Goal: Task Accomplishment & Management: Manage account settings

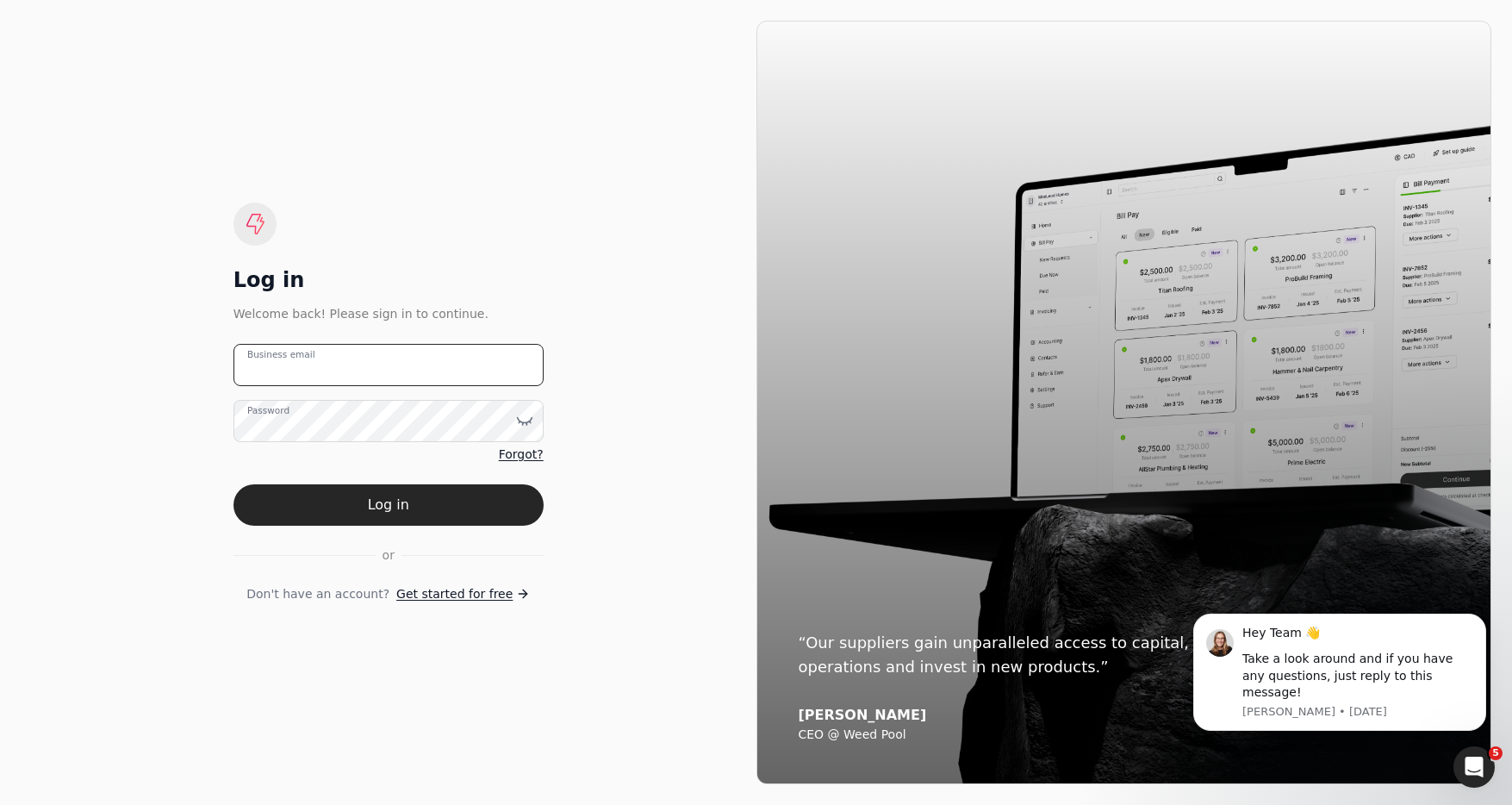
click at [438, 361] on email "Business email" at bounding box center [389, 365] width 310 height 42
type email "team+kellerconstruction@helloquickly.com"
click at [489, 503] on button "Log in" at bounding box center [389, 504] width 310 height 41
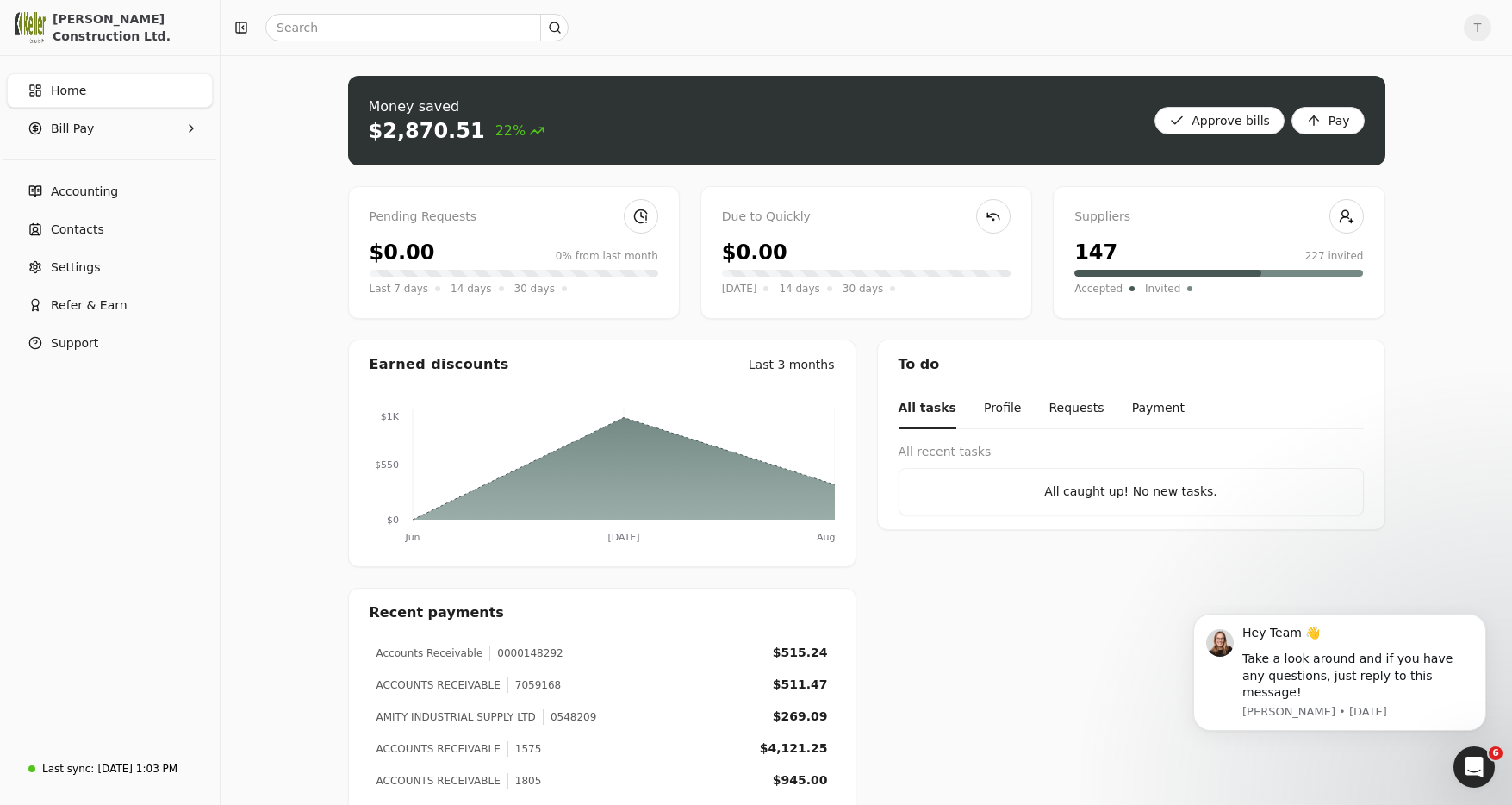
scroll to position [1, 0]
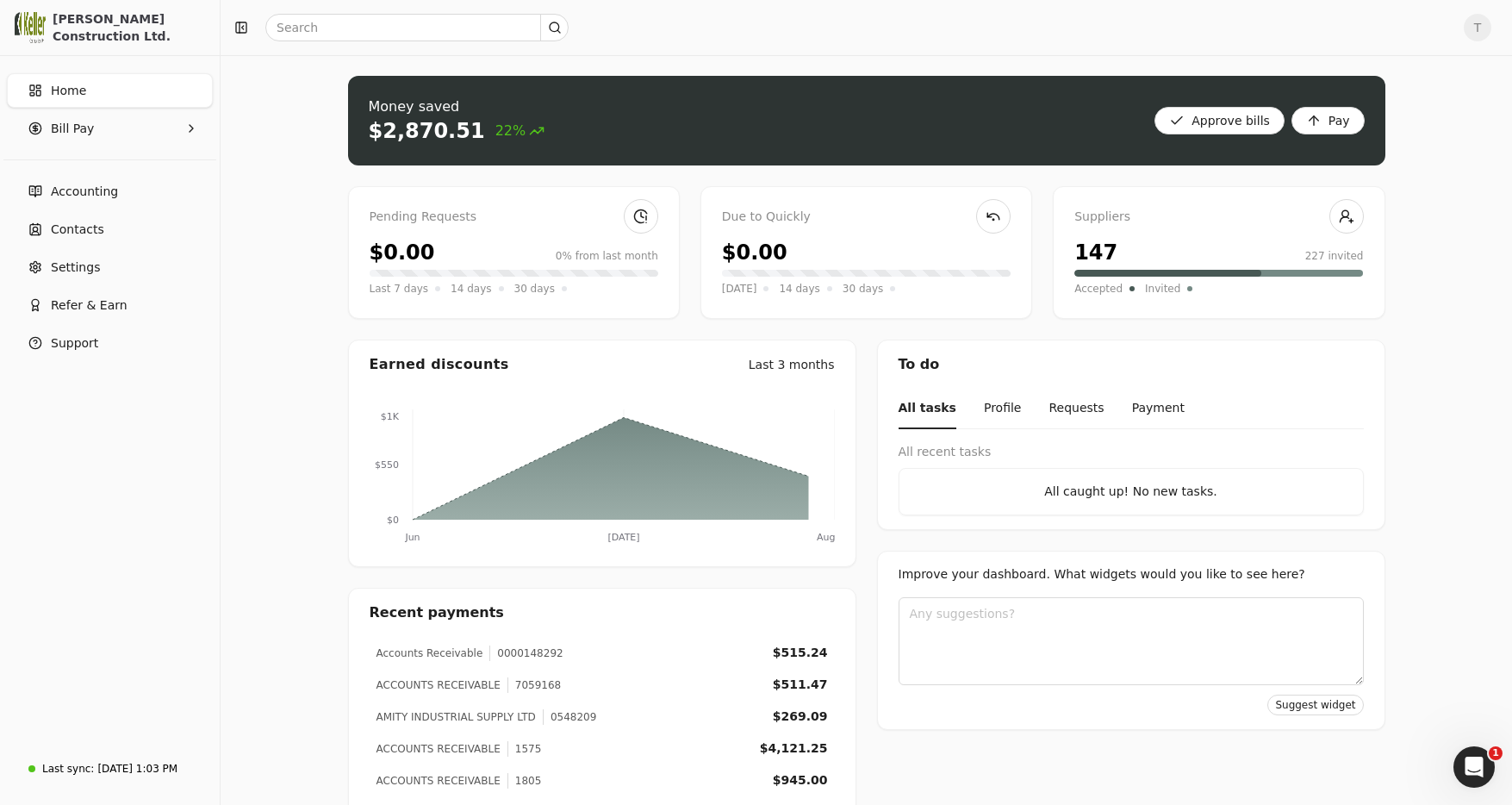
drag, startPoint x: 243, startPoint y: 161, endPoint x: 244, endPoint y: 141, distance: 20.0
click at [243, 161] on div "Money saved $2,870.51 22% Approve bills Pay Pending Requests $0.00 0% from last…" at bounding box center [866, 523] width 1292 height 935
